Goal: Transaction & Acquisition: Book appointment/travel/reservation

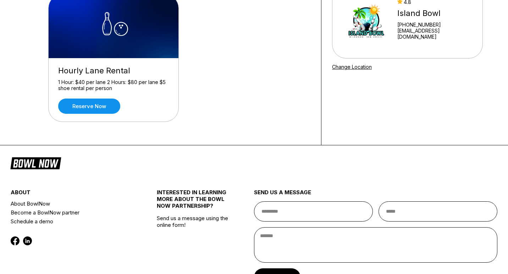
scroll to position [83, 0]
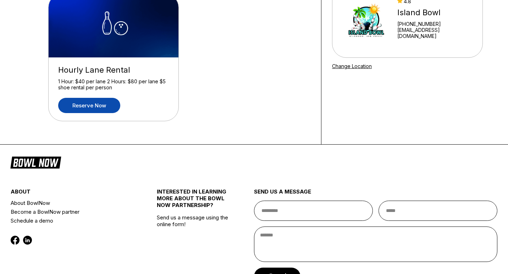
click at [111, 110] on link "Reserve now" at bounding box center [89, 105] width 62 height 15
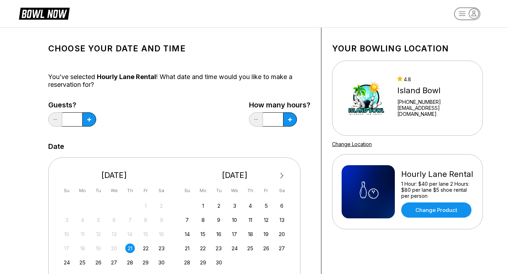
scroll to position [11, 0]
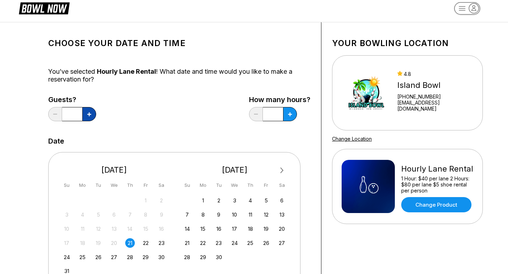
click at [89, 115] on icon at bounding box center [89, 114] width 4 height 4
click at [91, 115] on icon at bounding box center [89, 114] width 4 height 4
click at [92, 115] on button at bounding box center [89, 114] width 14 height 14
click at [91, 115] on icon at bounding box center [89, 114] width 4 height 4
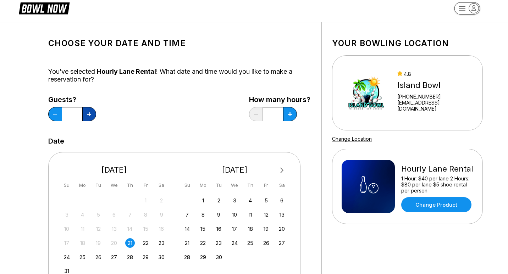
click at [91, 115] on icon at bounding box center [89, 114] width 4 height 4
click at [57, 117] on button at bounding box center [55, 114] width 14 height 14
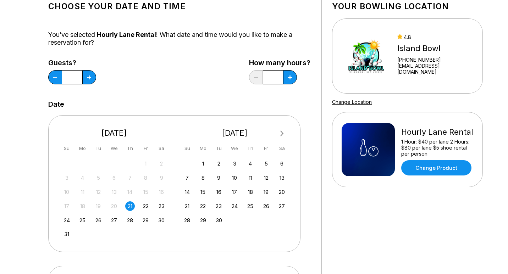
scroll to position [51, 0]
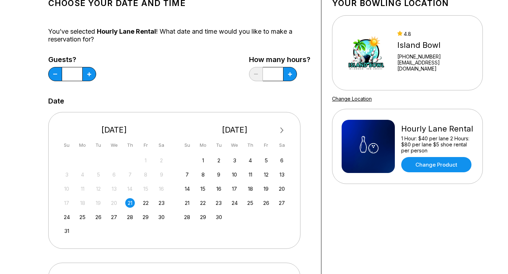
click at [132, 203] on div "21" at bounding box center [130, 203] width 10 height 10
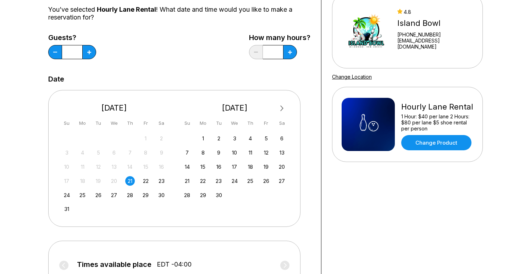
scroll to position [0, 0]
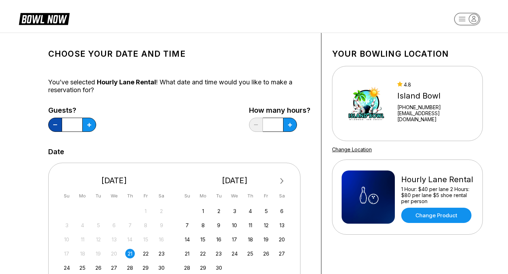
click at [55, 127] on button at bounding box center [55, 125] width 14 height 14
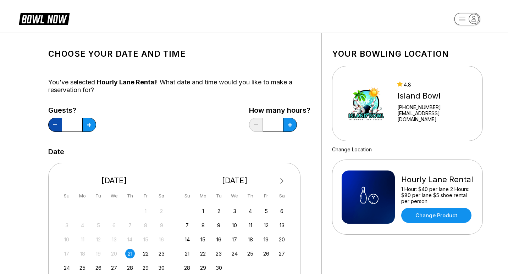
click at [55, 127] on button at bounding box center [55, 125] width 14 height 14
type input "*"
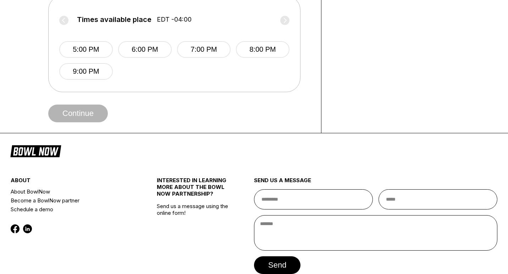
scroll to position [320, 0]
